Goal: Task Accomplishment & Management: Complete application form

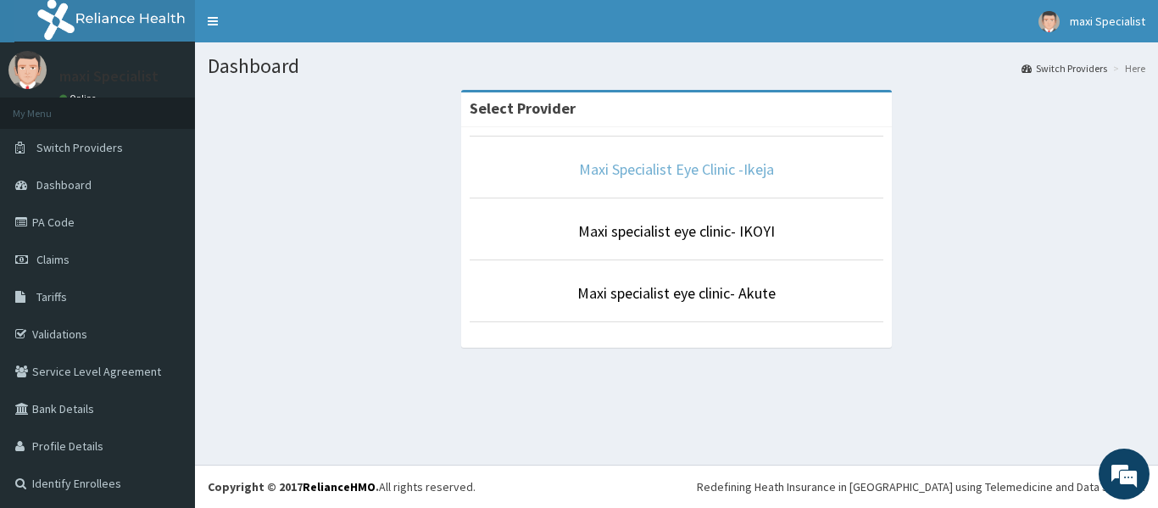
click at [591, 177] on link "Maxi Specialist Eye Clinic -Ikeja" at bounding box center [676, 169] width 195 height 20
click at [42, 257] on span "Claims" at bounding box center [52, 259] width 33 height 15
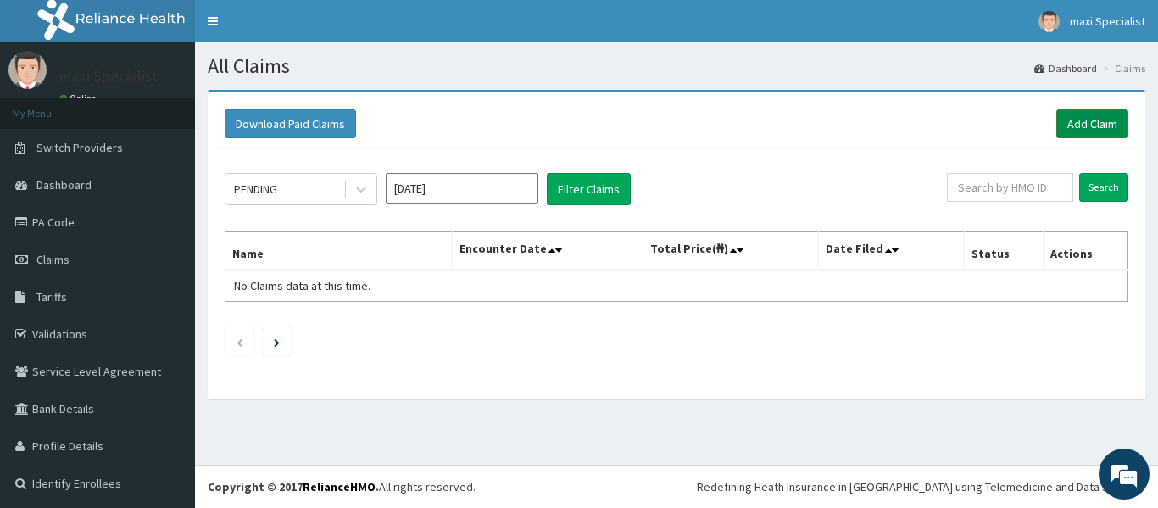
click at [1083, 120] on link "Add Claim" at bounding box center [1093, 123] width 72 height 29
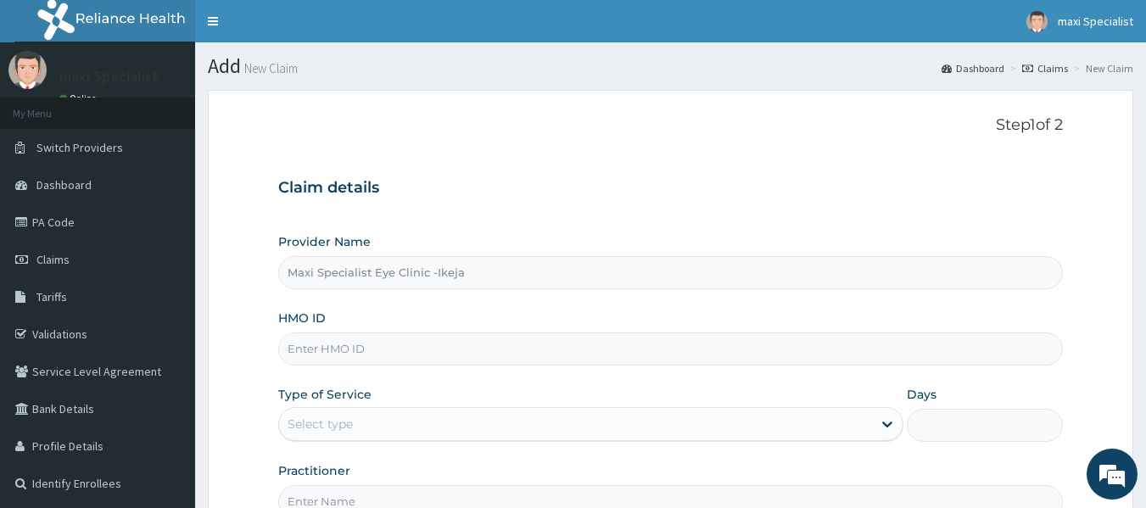
type input "Maxi Specialist Eye Clinic -Ikeja"
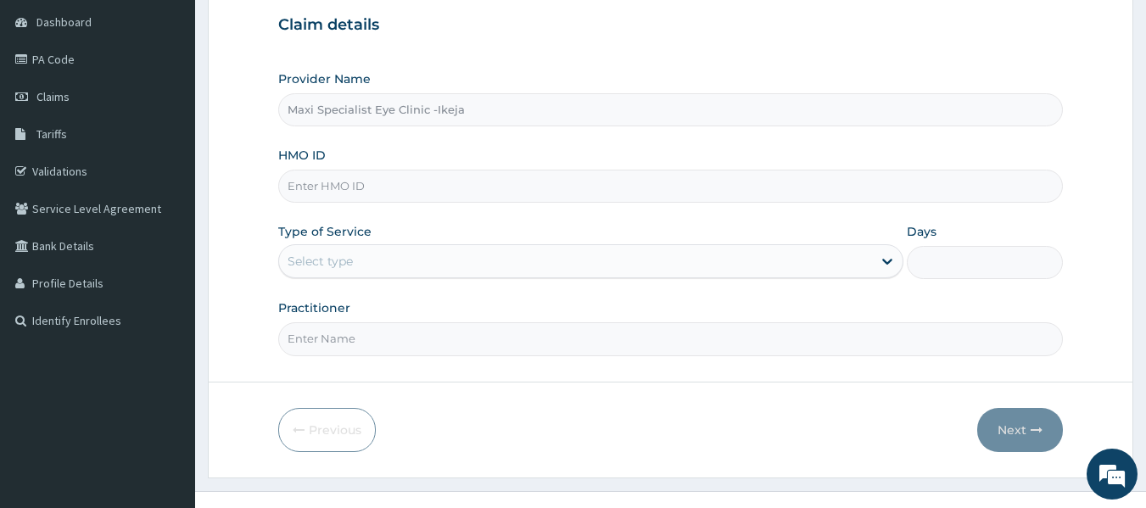
scroll to position [170, 0]
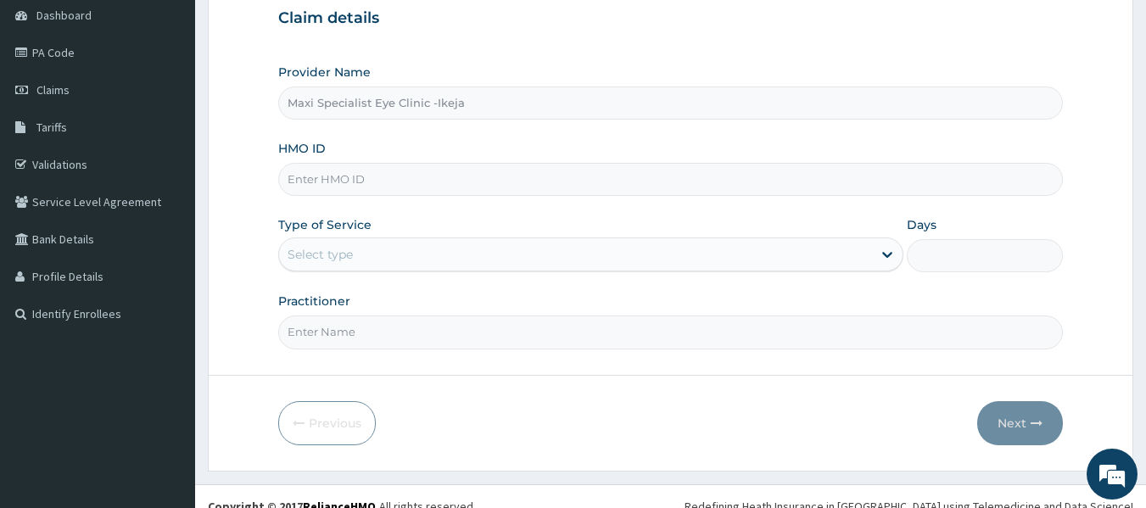
click at [629, 176] on input "HMO ID" at bounding box center [670, 179] width 785 height 33
click at [352, 178] on input "AKU/100765/A" at bounding box center [670, 179] width 785 height 33
type input "AKU/10076/A"
click at [387, 251] on div "Select type" at bounding box center [575, 254] width 593 height 27
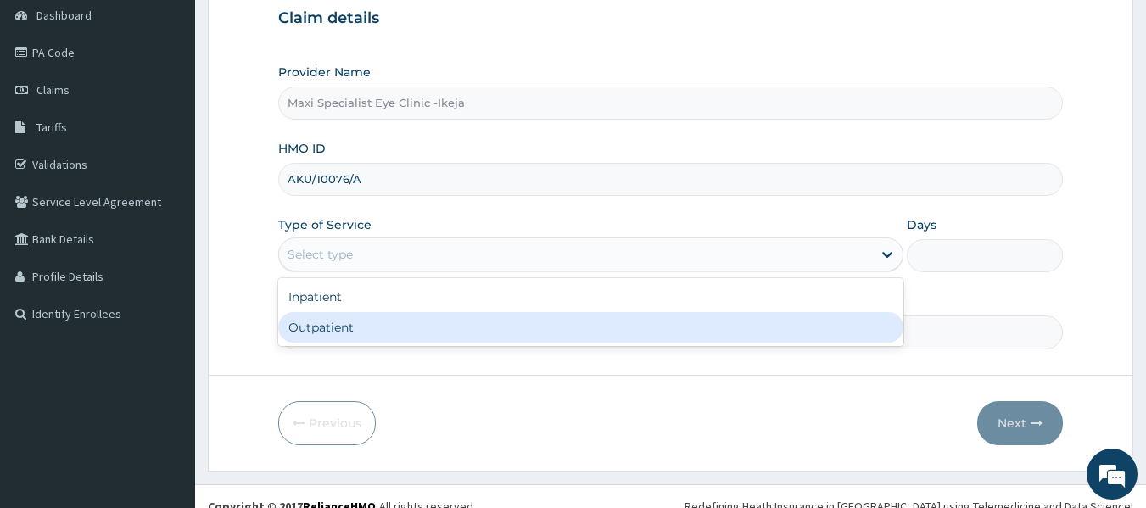
click at [338, 331] on div "Outpatient" at bounding box center [590, 327] width 625 height 31
type input "1"
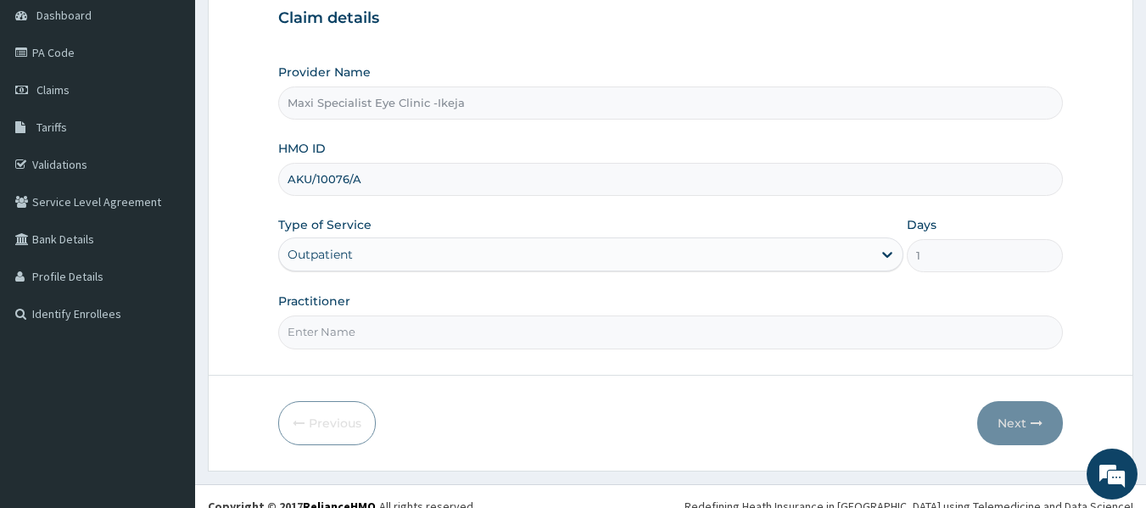
click at [360, 332] on input "Practitioner" at bounding box center [670, 331] width 785 height 33
type input "DR AKINOLA"
click at [1007, 424] on button "Next" at bounding box center [1020, 423] width 86 height 44
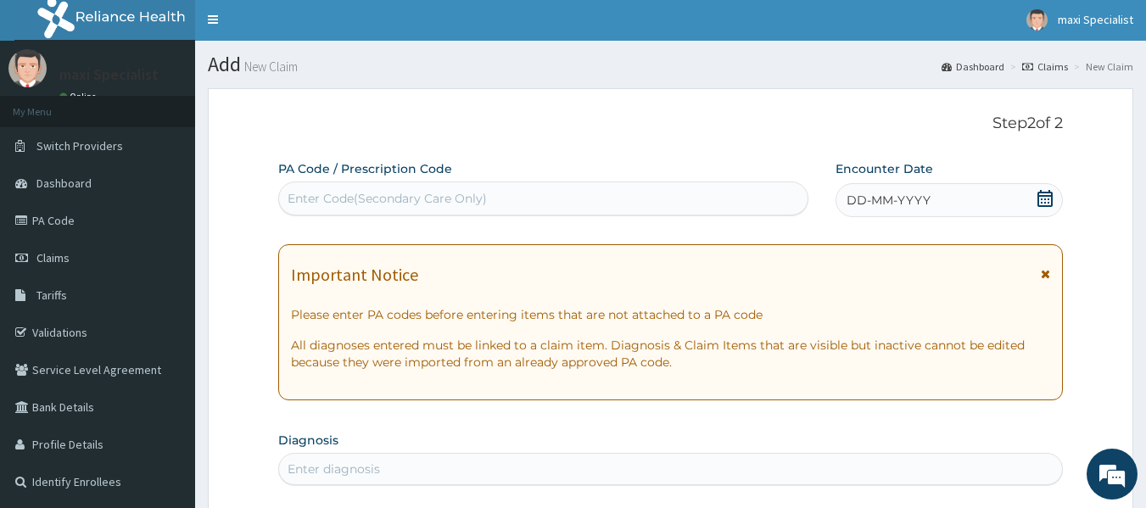
scroll to position [0, 0]
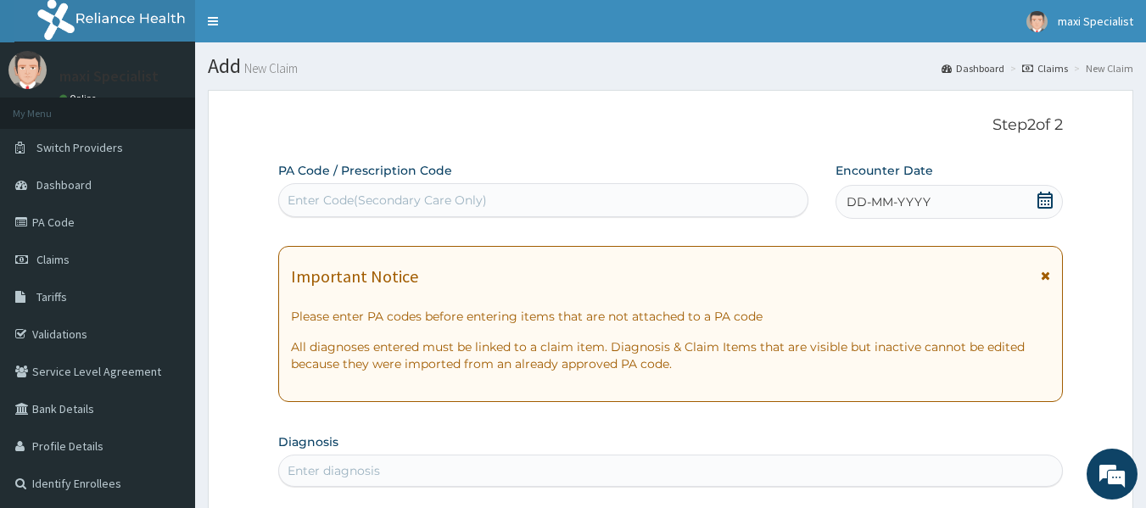
click at [492, 197] on div "Enter Code(Secondary Care Only)" at bounding box center [543, 200] width 529 height 27
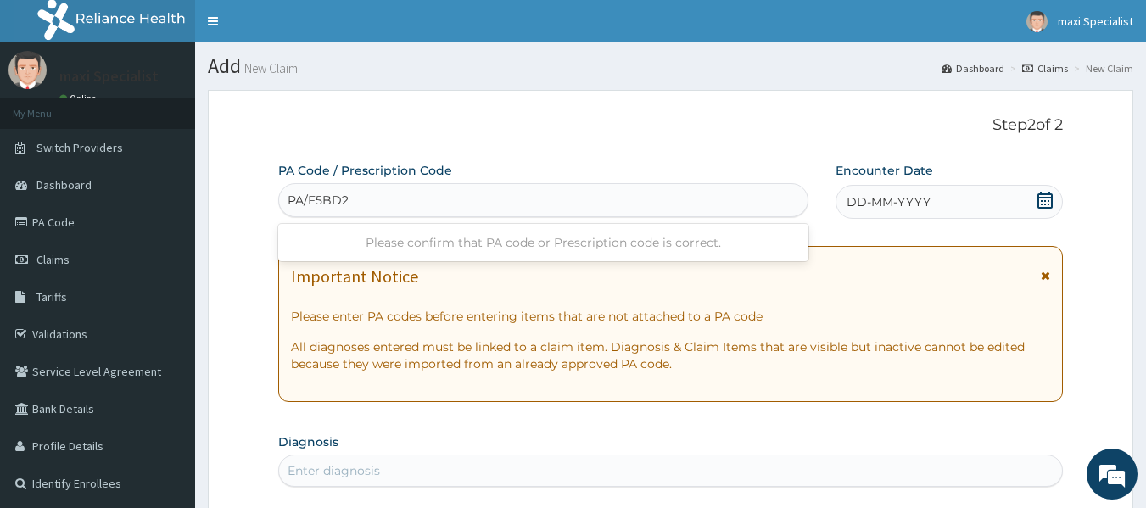
type input "PA/F5BD2A"
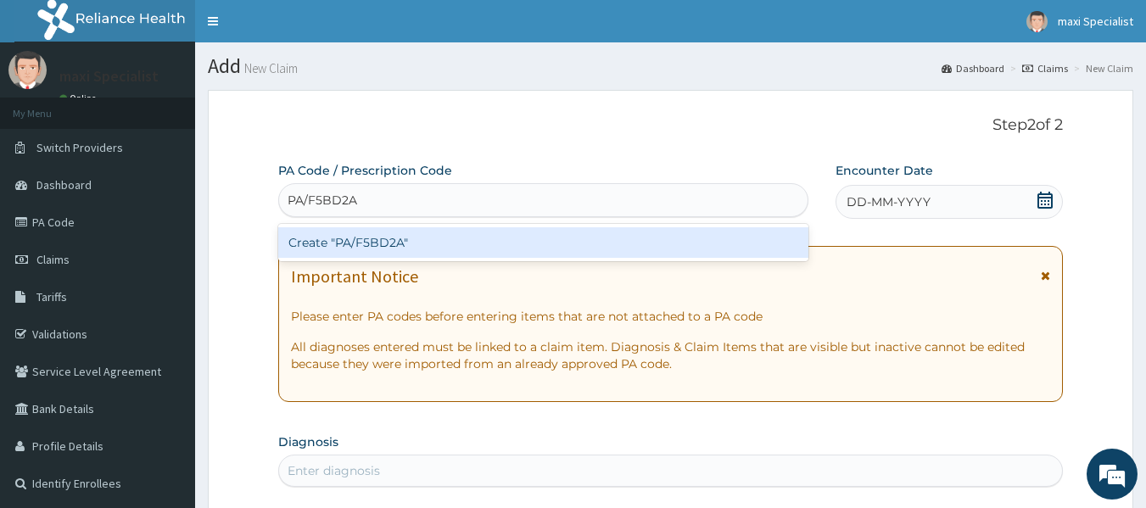
click at [673, 248] on div "Create "PA/F5BD2A"" at bounding box center [543, 242] width 531 height 31
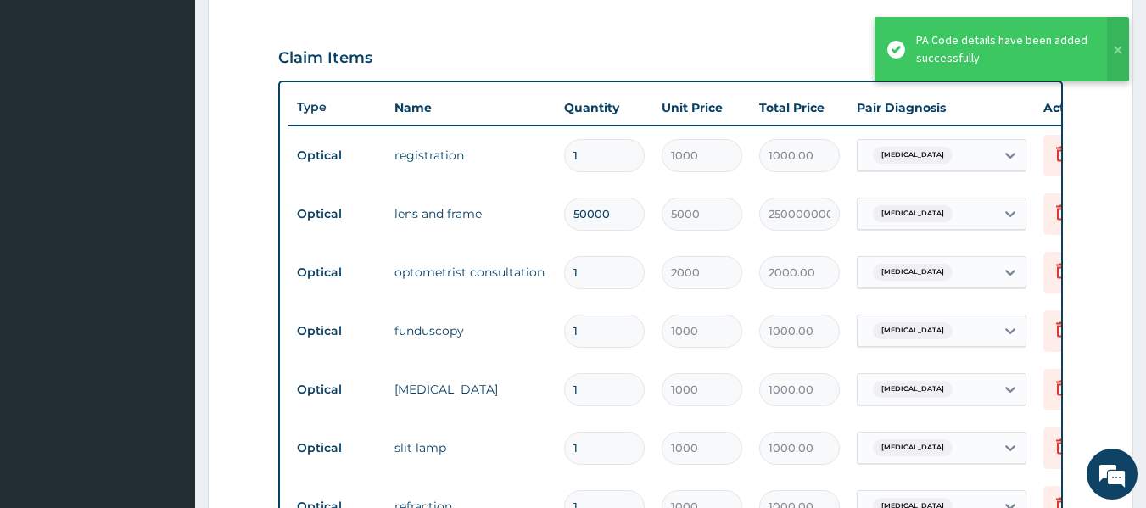
scroll to position [549, 0]
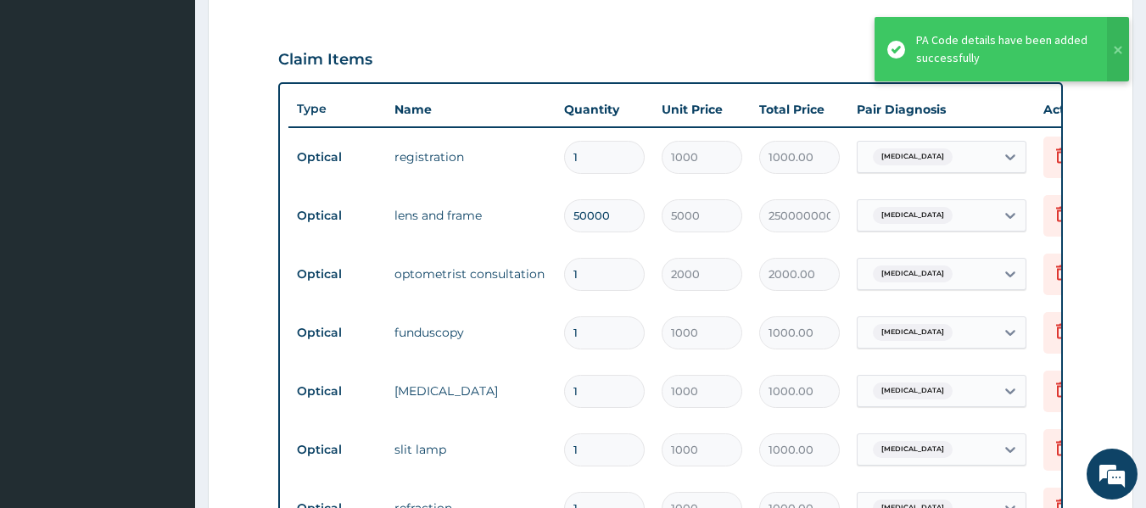
drag, startPoint x: 613, startPoint y: 218, endPoint x: 643, endPoint y: 247, distance: 41.4
click at [613, 219] on input "50000" at bounding box center [604, 215] width 81 height 33
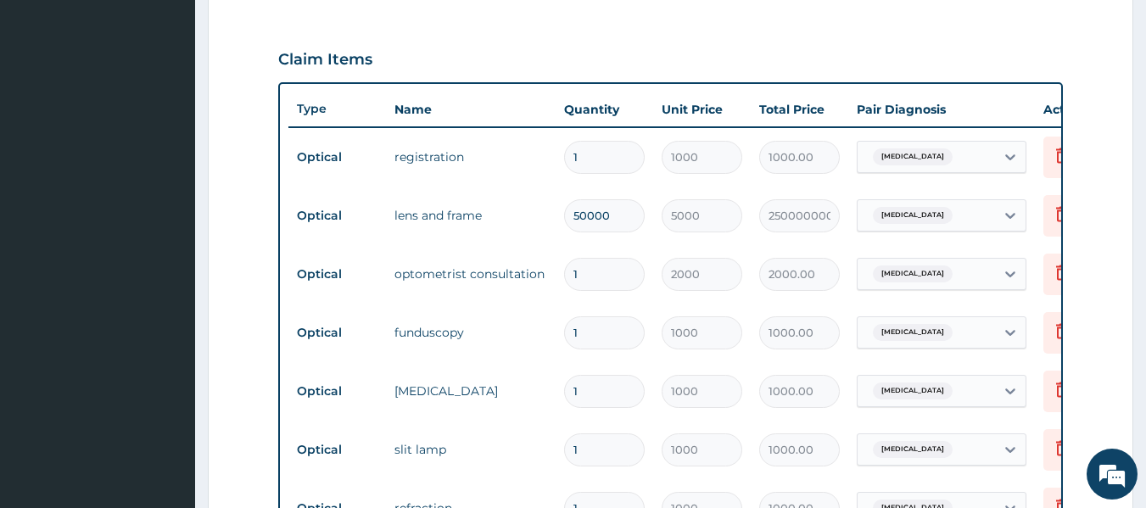
type input "5000"
type input "25000000.00"
type input "50"
type input "250000.00"
type input "5"
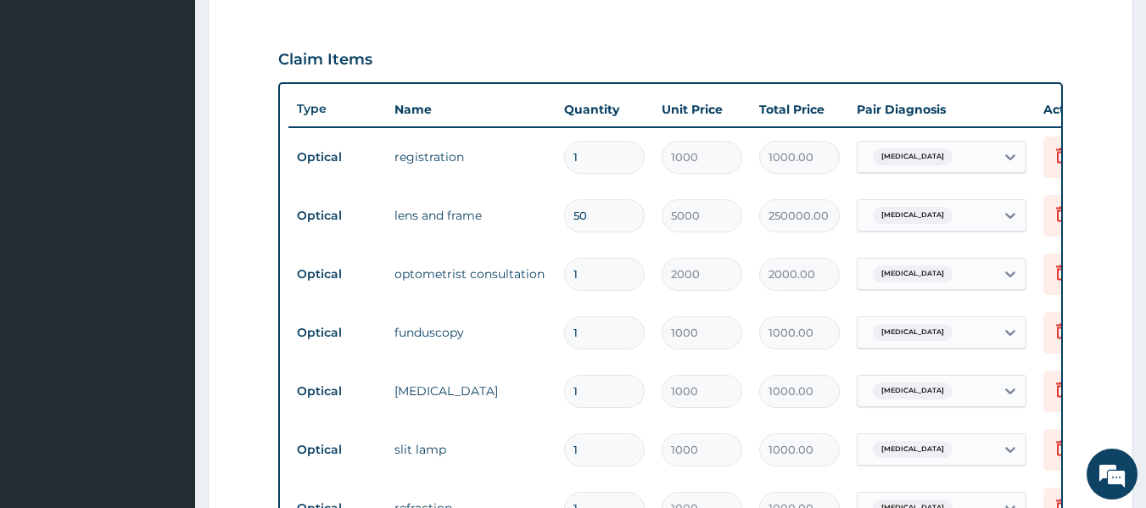
type input "25000.00"
type input "0.00"
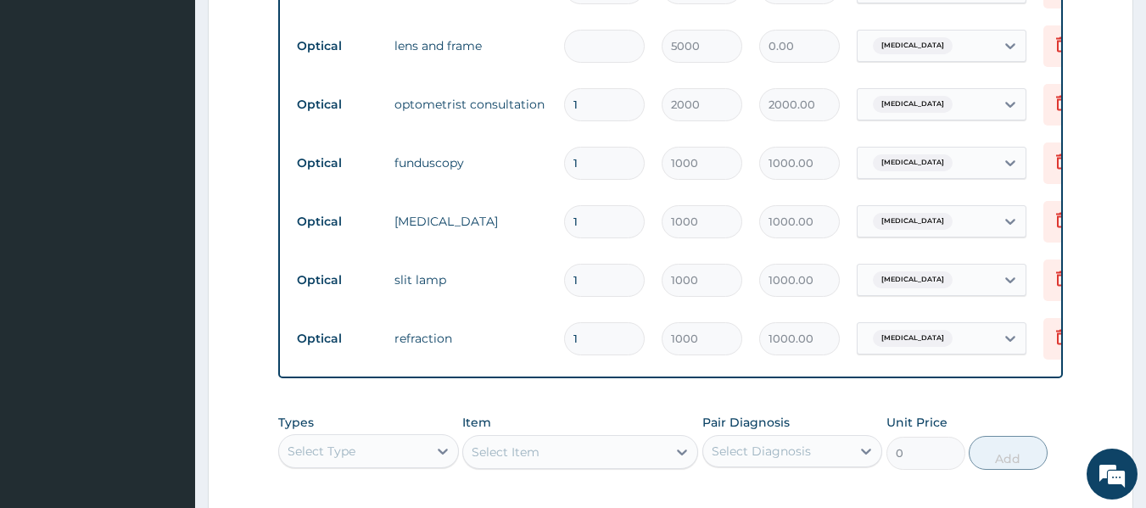
scroll to position [633, 0]
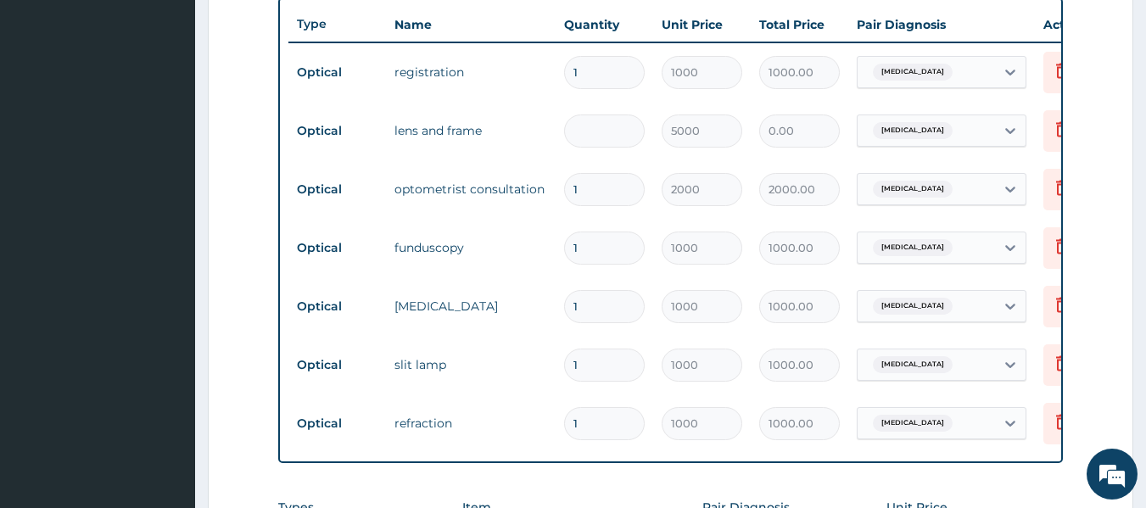
type input "4"
type input "20000.00"
type input "0.00"
type input "3"
type input "15000.00"
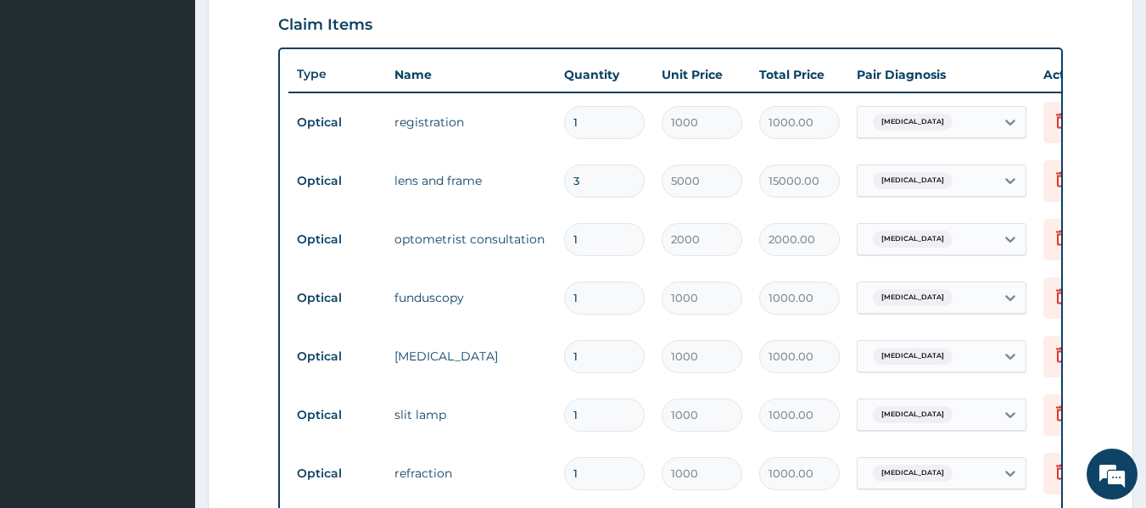
scroll to position [574, 0]
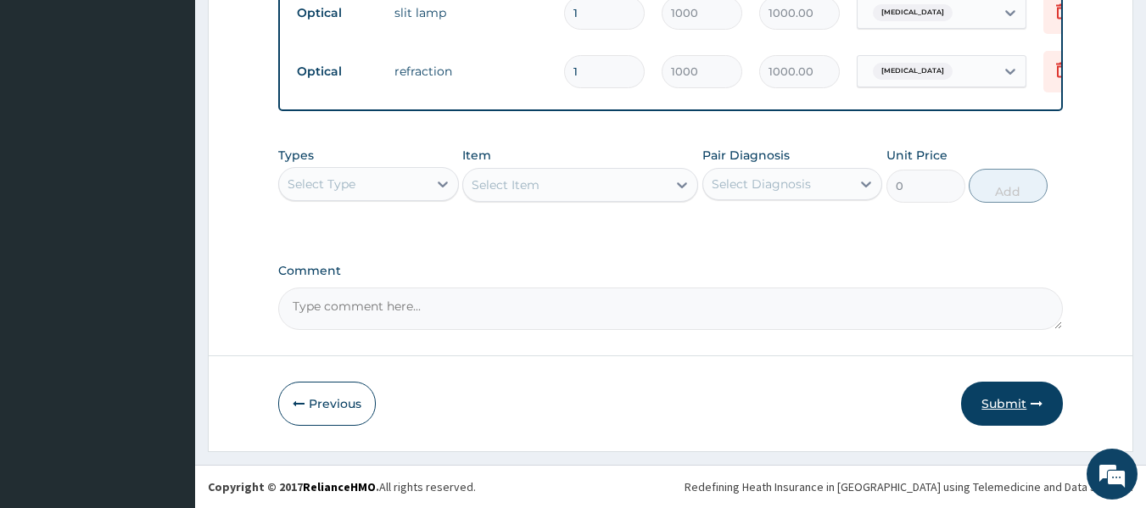
type input "3"
click at [1012, 397] on button "Submit" at bounding box center [1012, 404] width 102 height 44
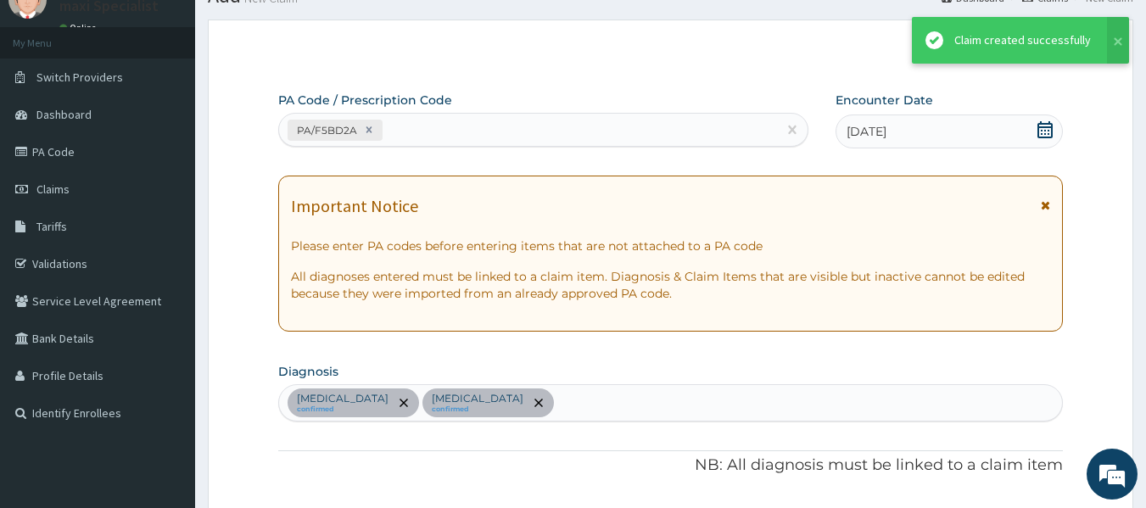
scroll to position [998, 0]
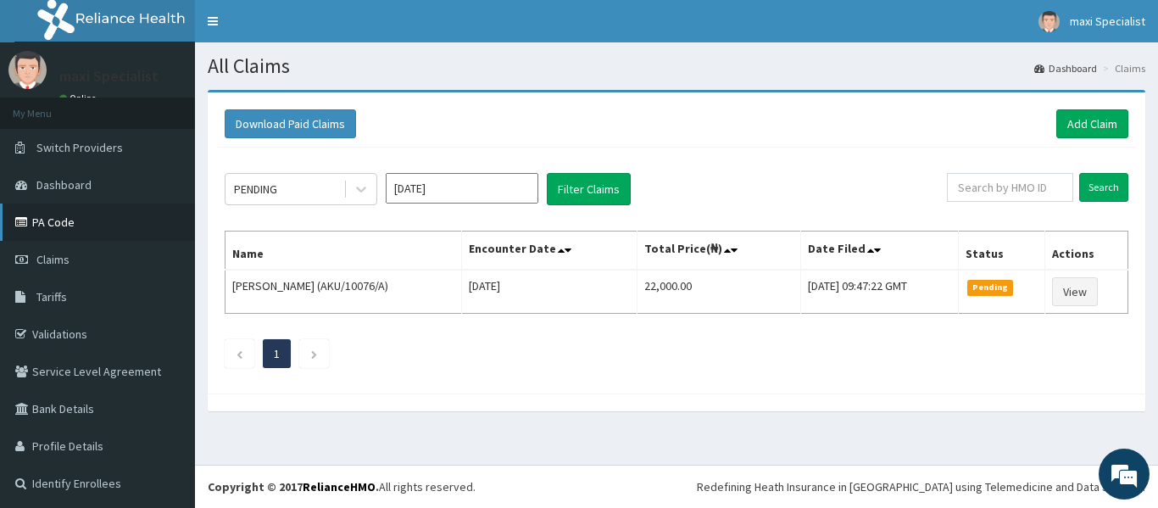
click at [93, 227] on link "PA Code" at bounding box center [97, 222] width 195 height 37
